Goal: Task Accomplishment & Management: Manage account settings

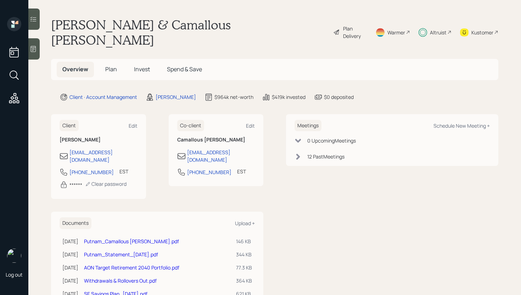
click at [345, 27] on div "Plan Delivery" at bounding box center [355, 32] width 24 height 15
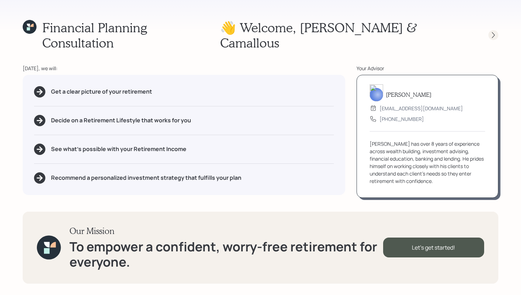
click at [497, 30] on div at bounding box center [493, 35] width 10 height 10
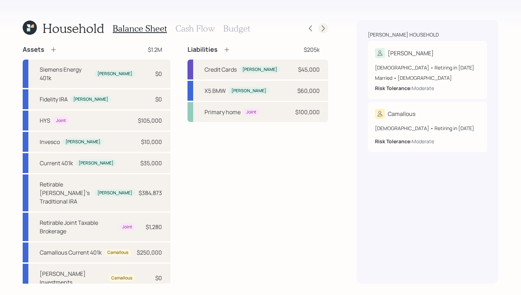
click at [323, 27] on icon at bounding box center [323, 29] width 3 height 6
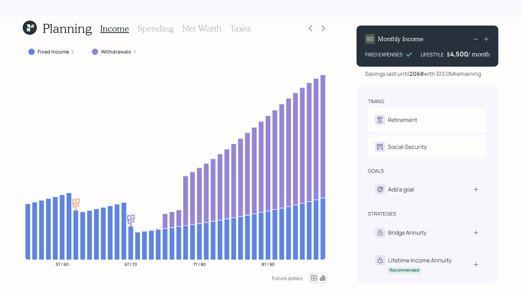
click at [121, 46] on div "Withdrawals" at bounding box center [114, 51] width 56 height 13
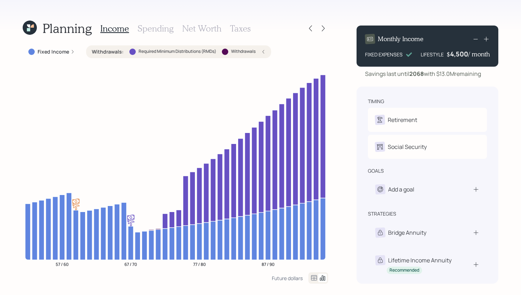
click at [258, 53] on div "Withdrawals : Required Minimum Distributions (RMDs) Withdrawals" at bounding box center [179, 51] width 174 height 7
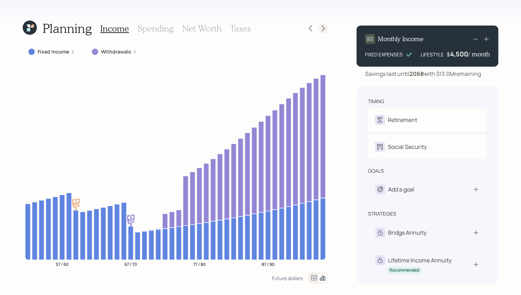
click at [324, 27] on icon at bounding box center [323, 28] width 7 height 7
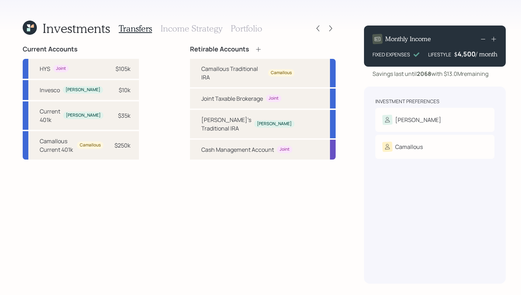
click at [242, 30] on h3 "Portfolio" at bounding box center [247, 28] width 32 height 10
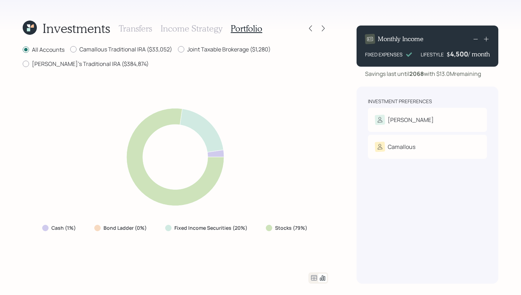
click at [193, 29] on h3 "Income Strategy" at bounding box center [191, 28] width 62 height 10
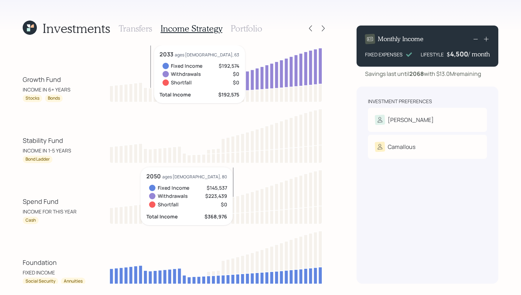
scroll to position [25, 0]
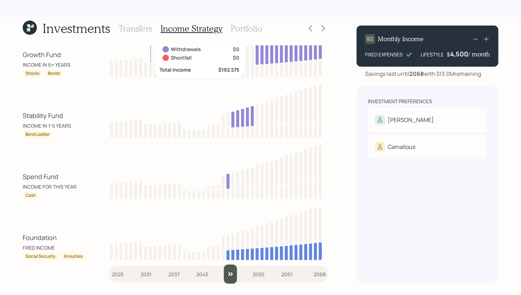
type input "2049"
drag, startPoint x: 115, startPoint y: 271, endPoint x: 228, endPoint y: 275, distance: 113.4
click at [228, 275] on input "slider" at bounding box center [218, 273] width 219 height 19
click at [28, 27] on icon at bounding box center [30, 28] width 14 height 14
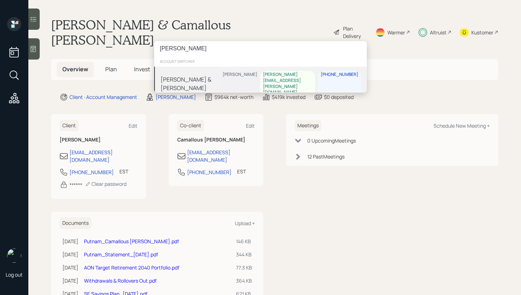
type input "[PERSON_NAME]"
click at [220, 81] on div "[PERSON_NAME] & [PERSON_NAME]" at bounding box center [189, 83] width 59 height 17
